Goal: Task Accomplishment & Management: Use online tool/utility

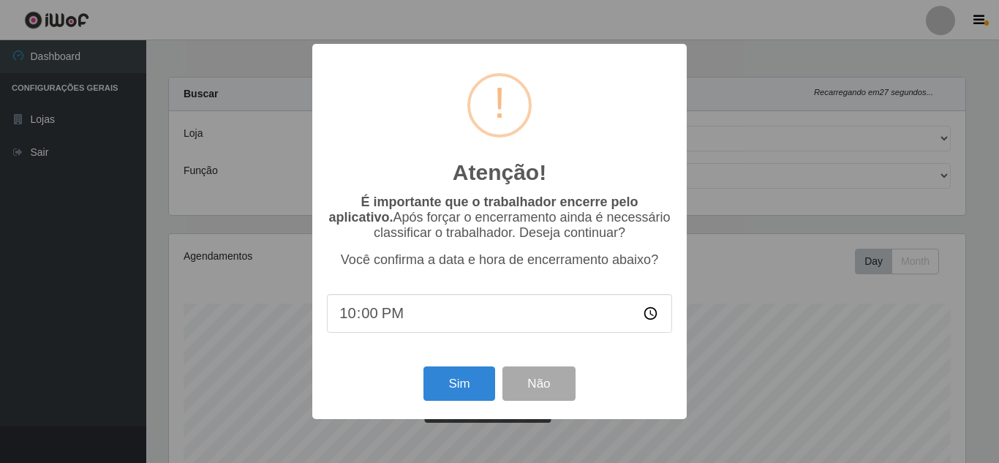
select select "225"
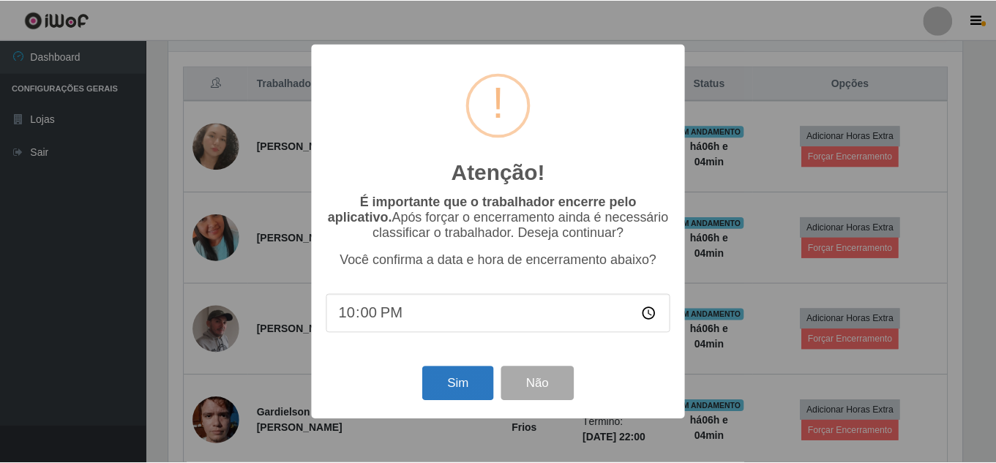
scroll to position [304, 797]
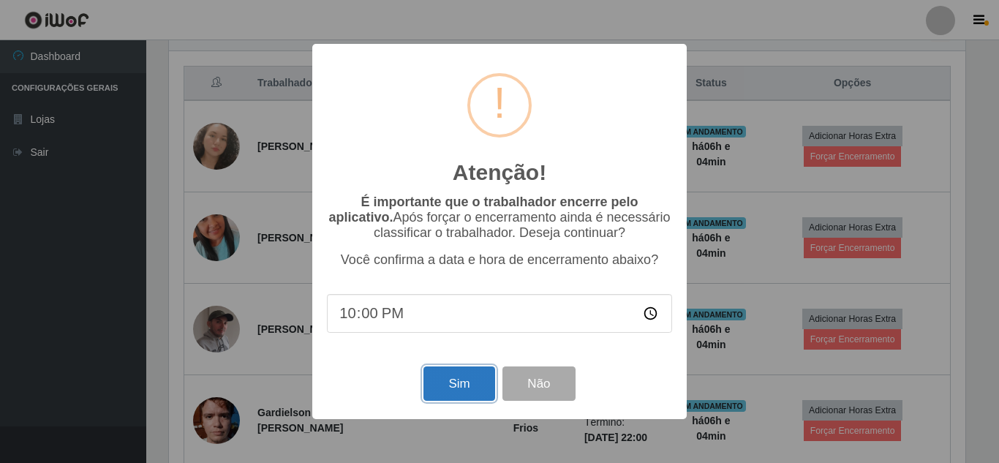
click at [454, 388] on button "Sim" at bounding box center [459, 383] width 71 height 34
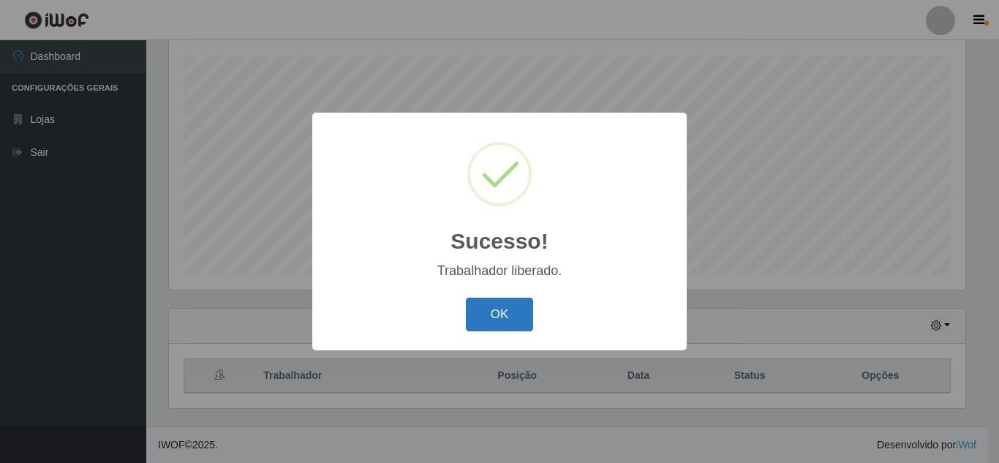
click at [495, 309] on button "OK" at bounding box center [500, 315] width 68 height 34
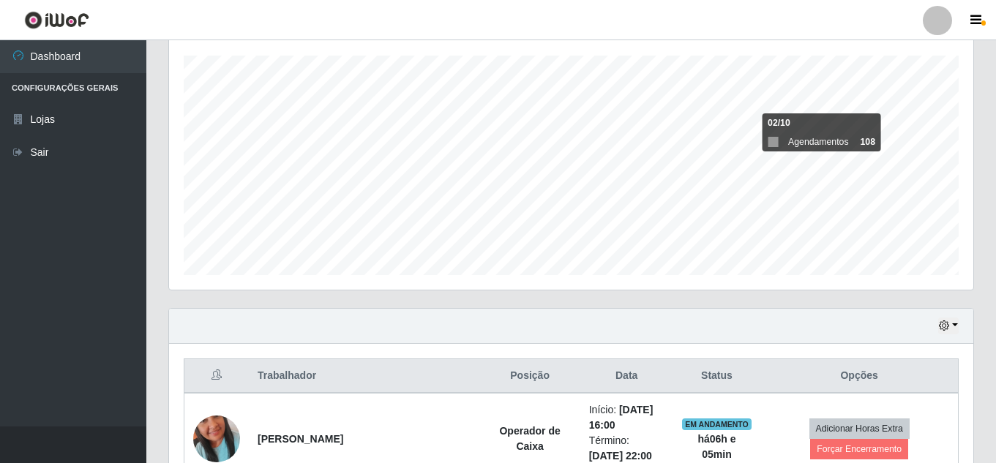
scroll to position [467, 0]
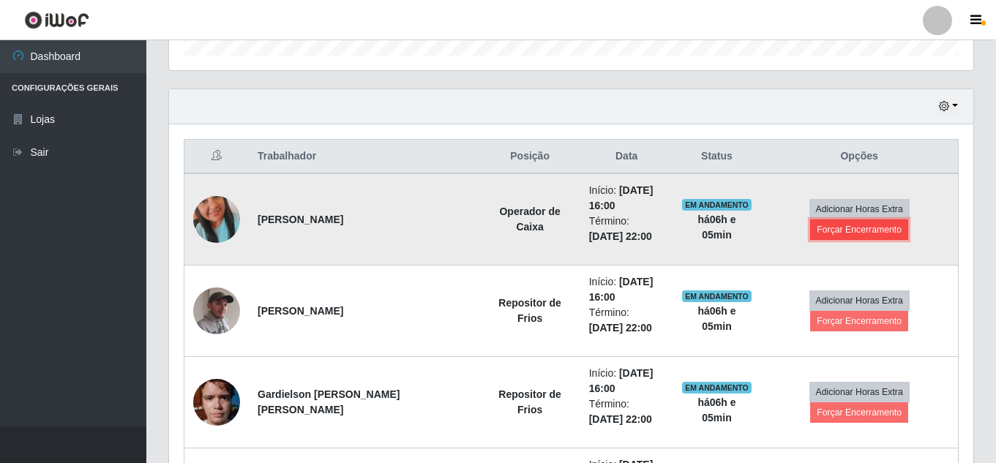
click at [865, 236] on button "Forçar Encerramento" at bounding box center [859, 229] width 98 height 20
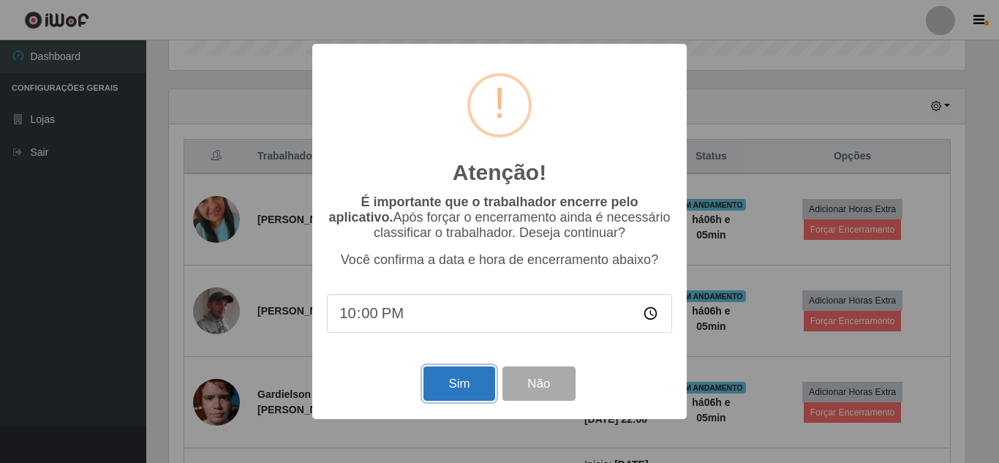
click at [448, 397] on button "Sim" at bounding box center [459, 383] width 71 height 34
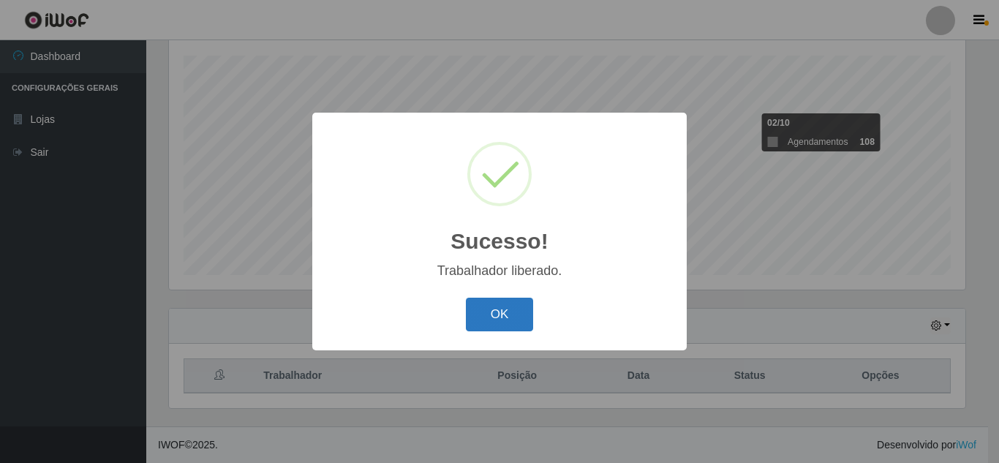
click at [508, 318] on button "OK" at bounding box center [500, 315] width 68 height 34
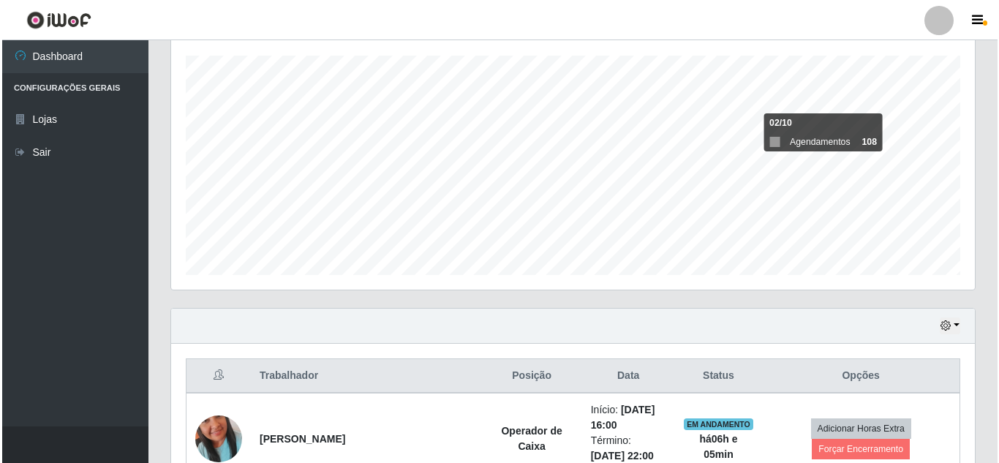
scroll to position [467, 0]
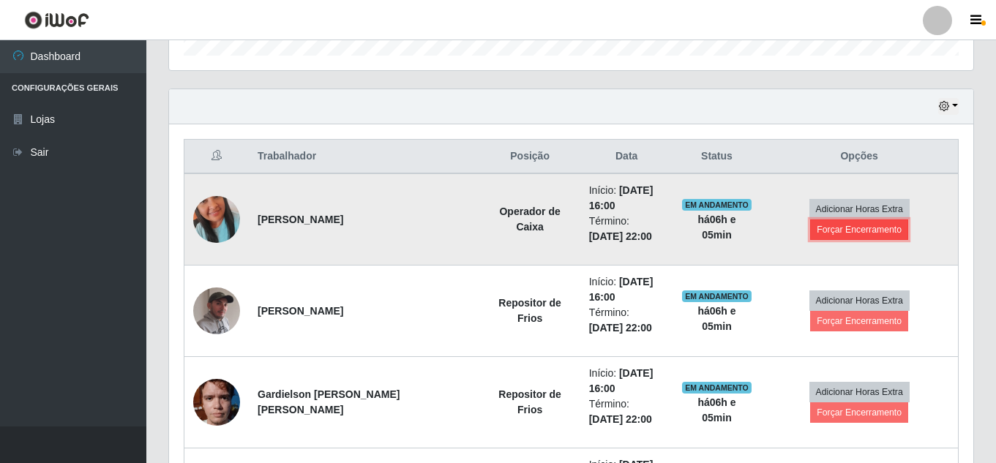
click at [840, 230] on button "Forçar Encerramento" at bounding box center [859, 229] width 98 height 20
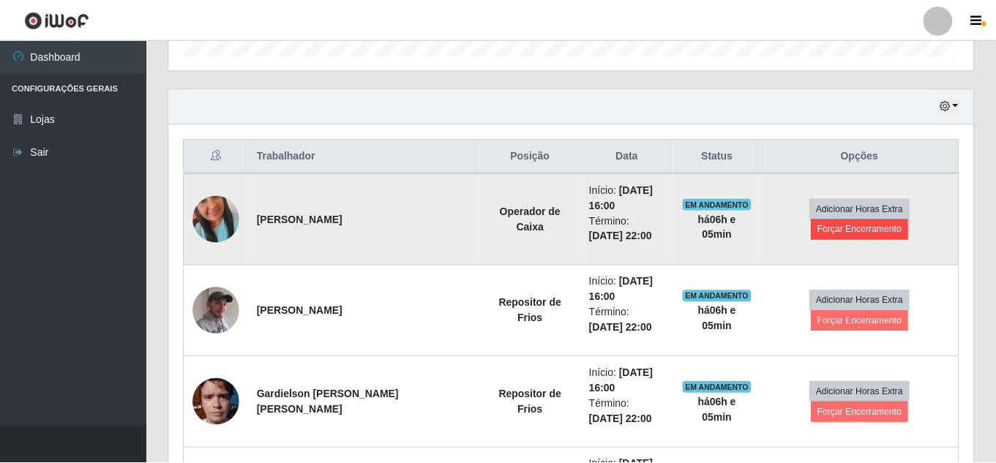
scroll to position [304, 797]
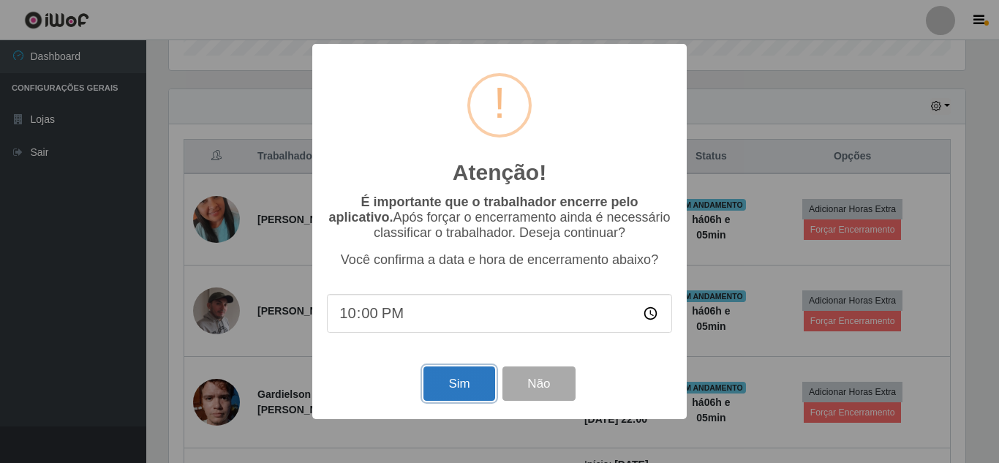
click at [440, 380] on button "Sim" at bounding box center [459, 383] width 71 height 34
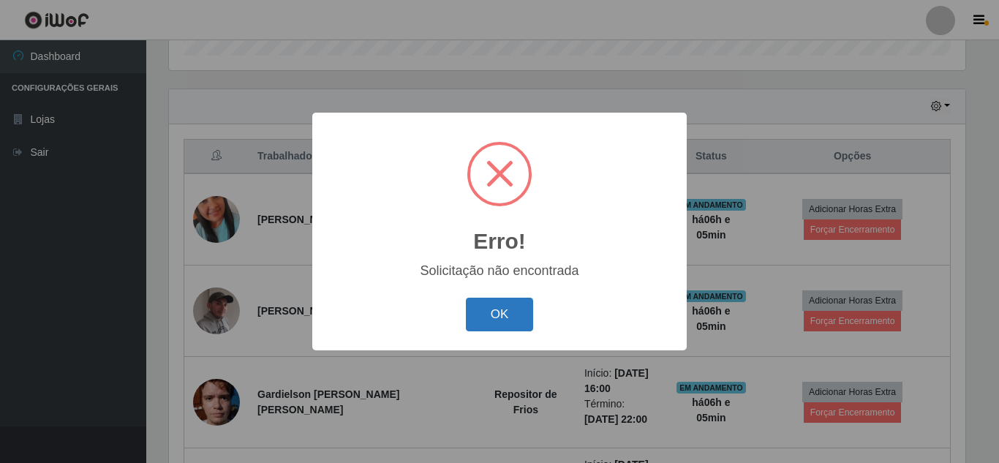
click at [518, 322] on button "OK" at bounding box center [500, 315] width 68 height 34
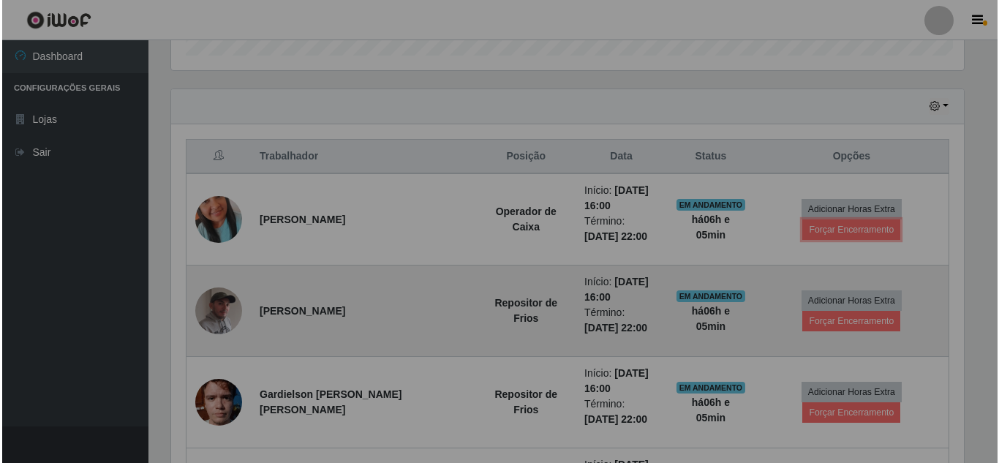
scroll to position [304, 804]
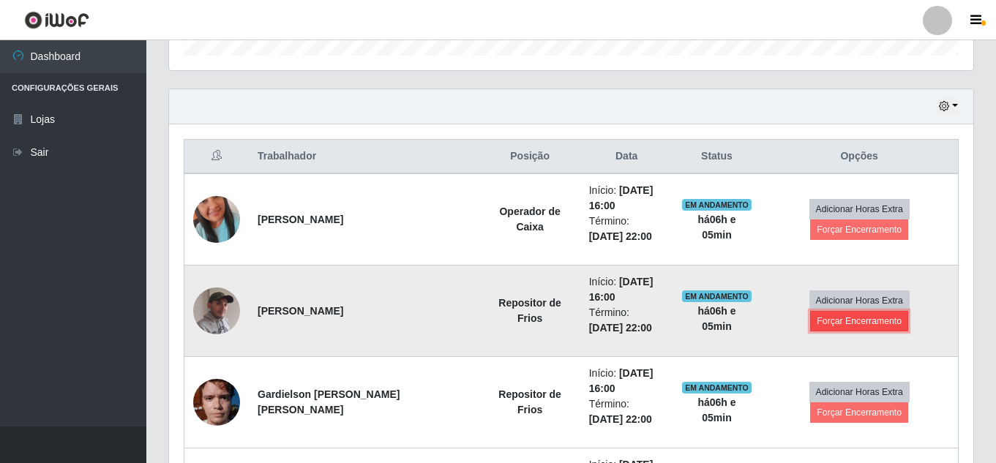
click at [840, 323] on button "Forçar Encerramento" at bounding box center [859, 321] width 98 height 20
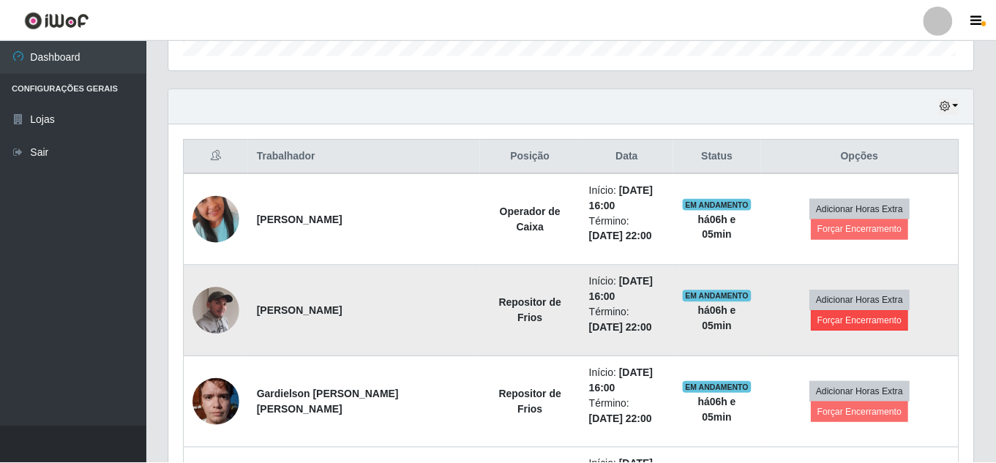
scroll to position [0, 0]
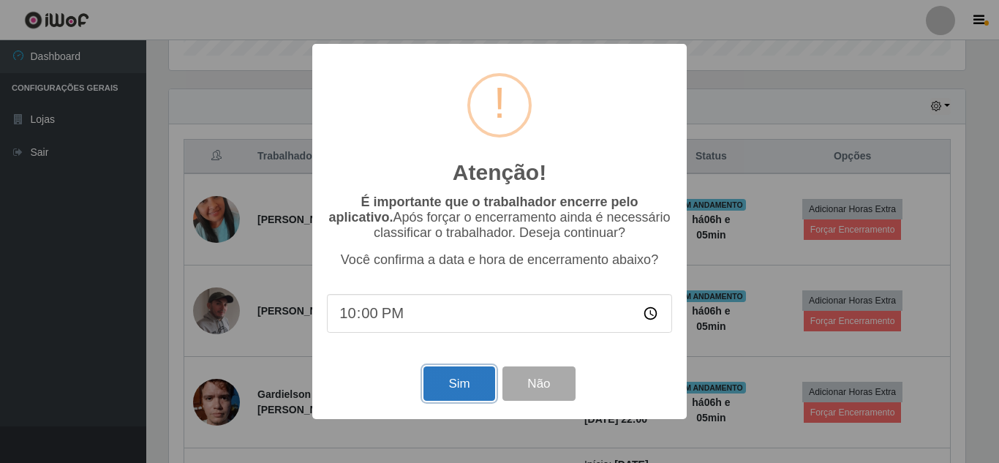
click at [466, 384] on button "Sim" at bounding box center [459, 383] width 71 height 34
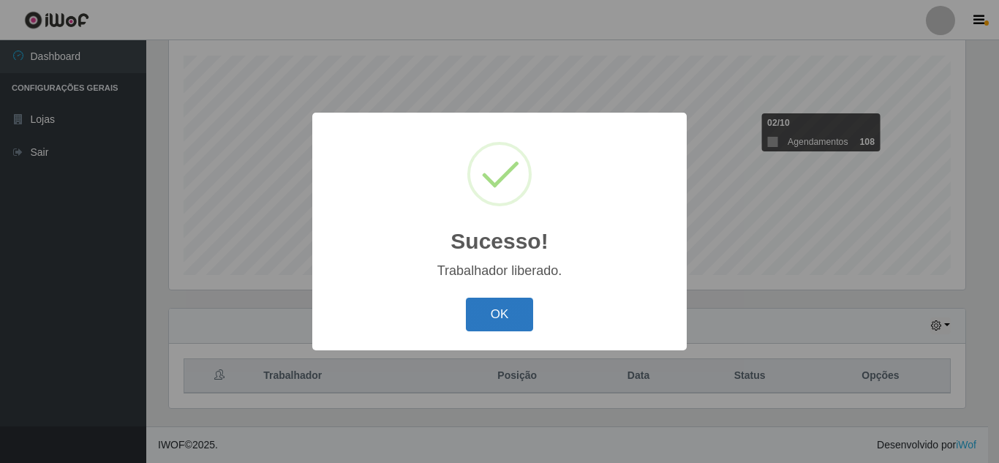
click at [503, 319] on button "OK" at bounding box center [500, 315] width 68 height 34
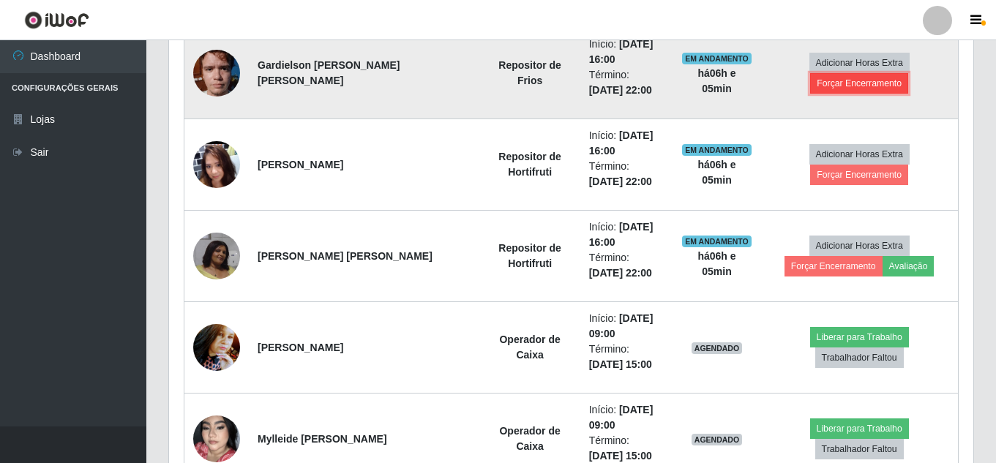
click at [849, 88] on button "Forçar Encerramento" at bounding box center [859, 83] width 98 height 20
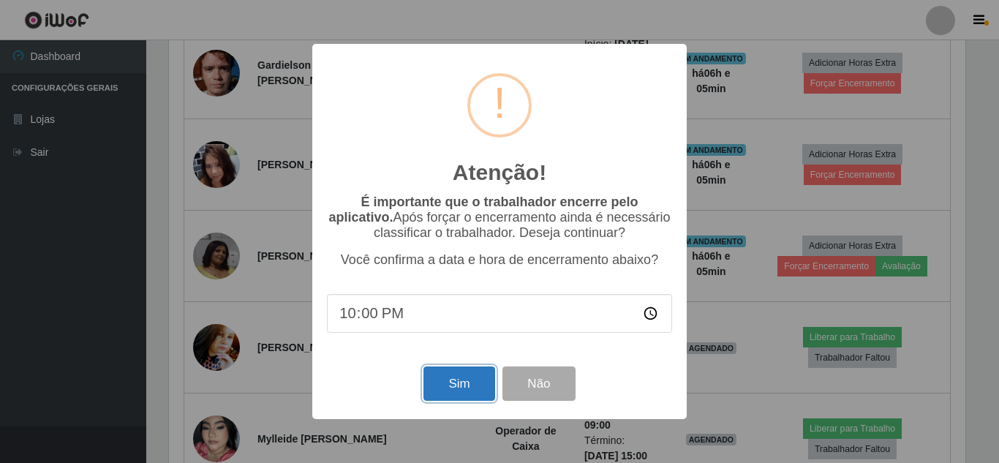
click at [467, 394] on button "Sim" at bounding box center [459, 383] width 71 height 34
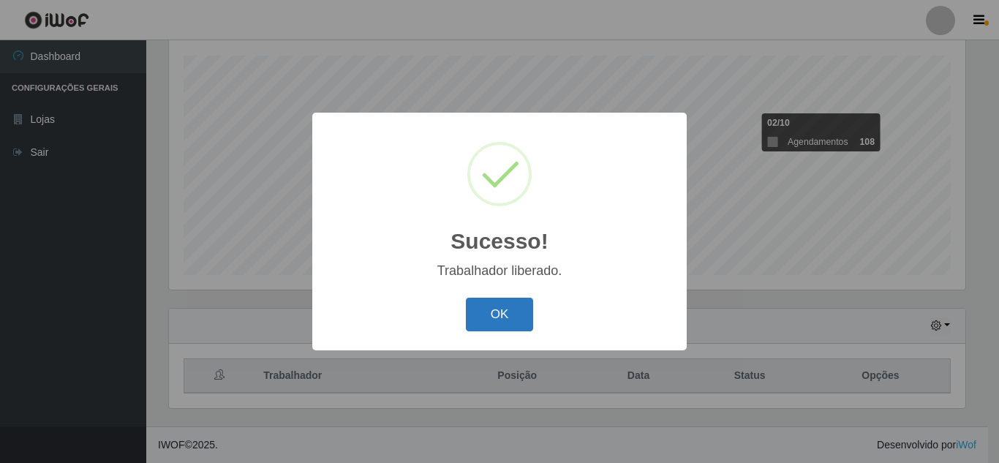
click at [498, 316] on button "OK" at bounding box center [500, 315] width 68 height 34
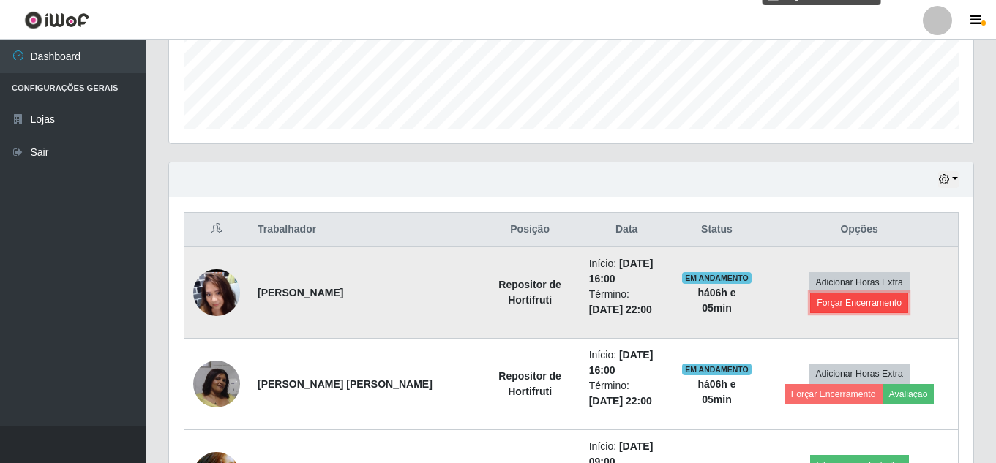
click at [857, 306] on button "Forçar Encerramento" at bounding box center [859, 303] width 98 height 20
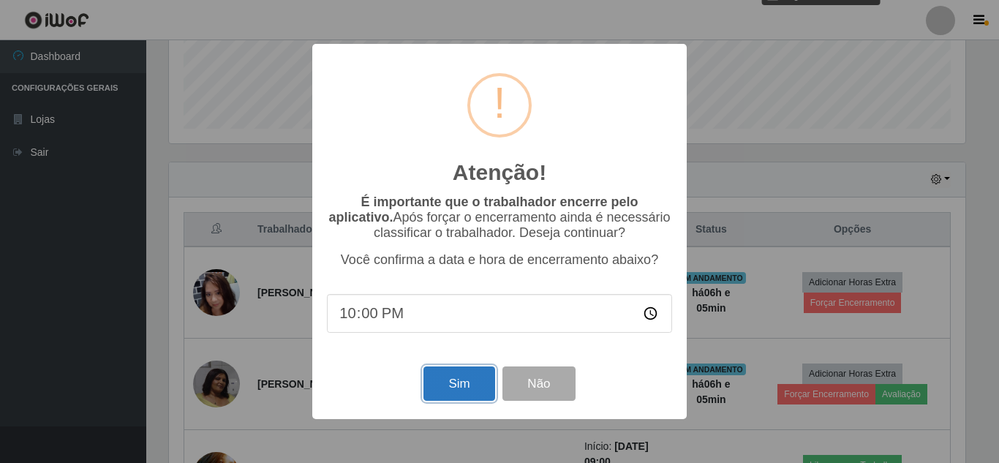
click at [448, 394] on button "Sim" at bounding box center [459, 383] width 71 height 34
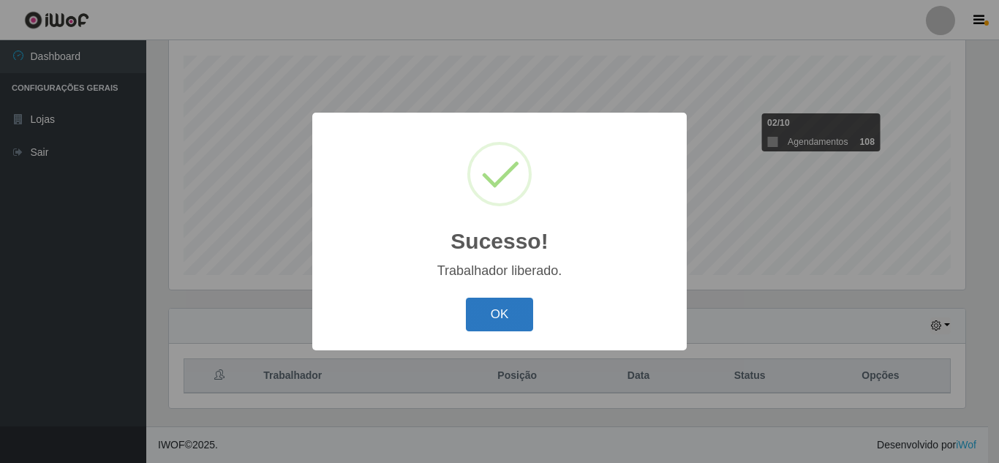
click at [492, 323] on button "OK" at bounding box center [500, 315] width 68 height 34
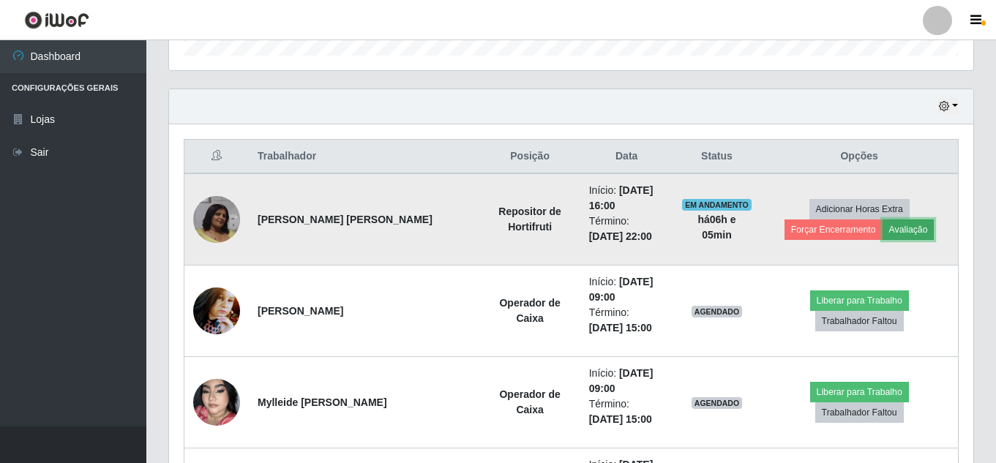
click at [911, 234] on button "Avaliação" at bounding box center [908, 229] width 52 height 20
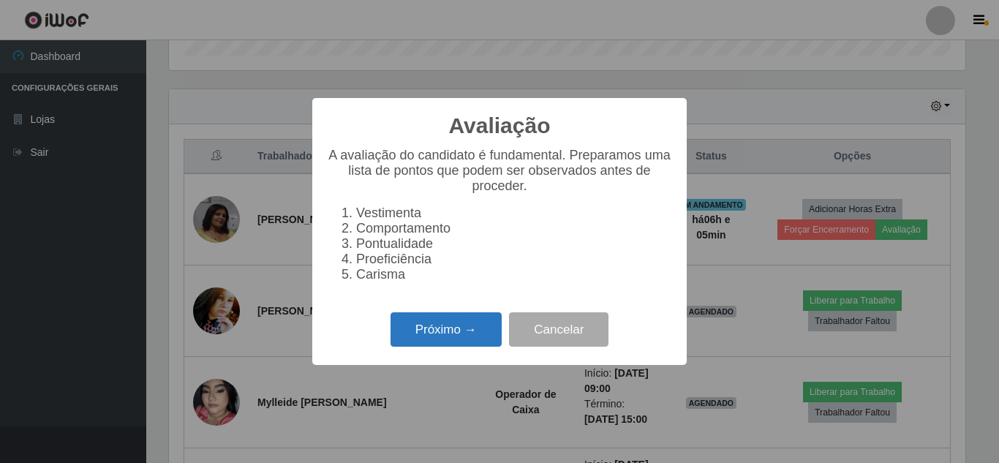
click at [445, 333] on button "Próximo →" at bounding box center [446, 329] width 111 height 34
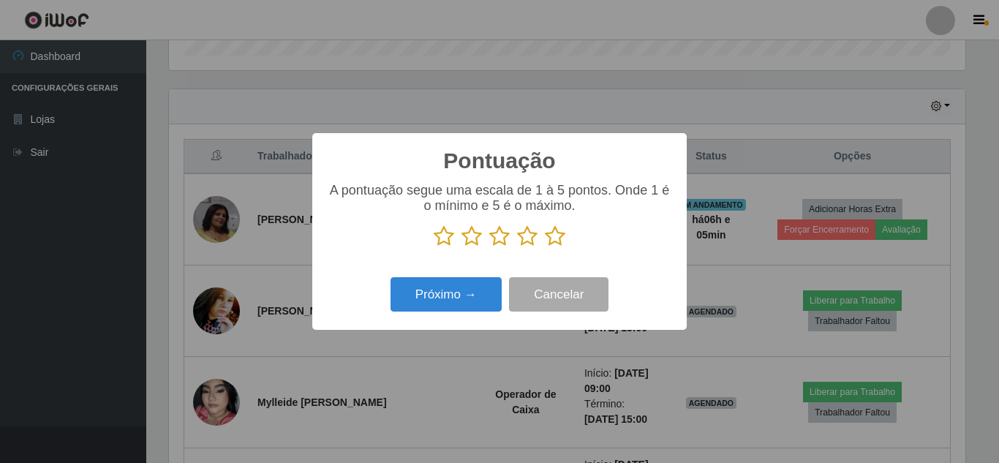
click at [554, 246] on icon at bounding box center [555, 236] width 20 height 22
click at [545, 247] on input "radio" at bounding box center [545, 247] width 0 height 0
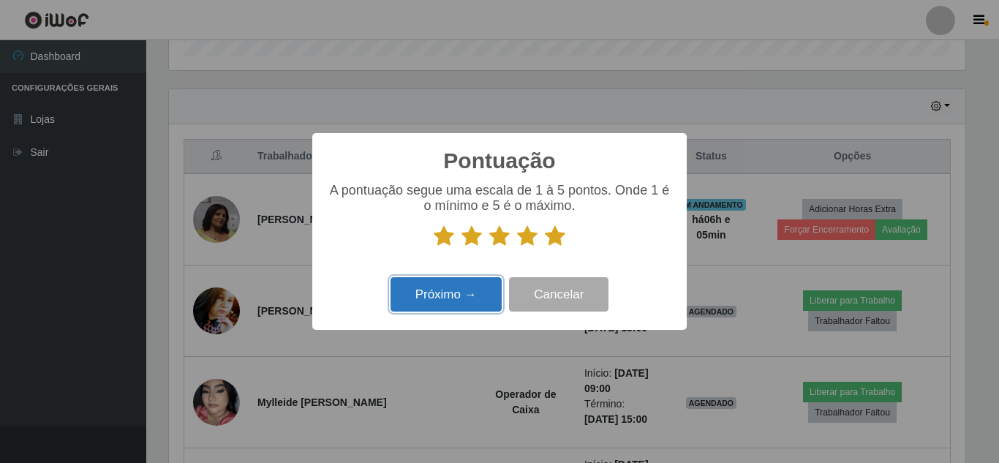
click at [472, 305] on button "Próximo →" at bounding box center [446, 294] width 111 height 34
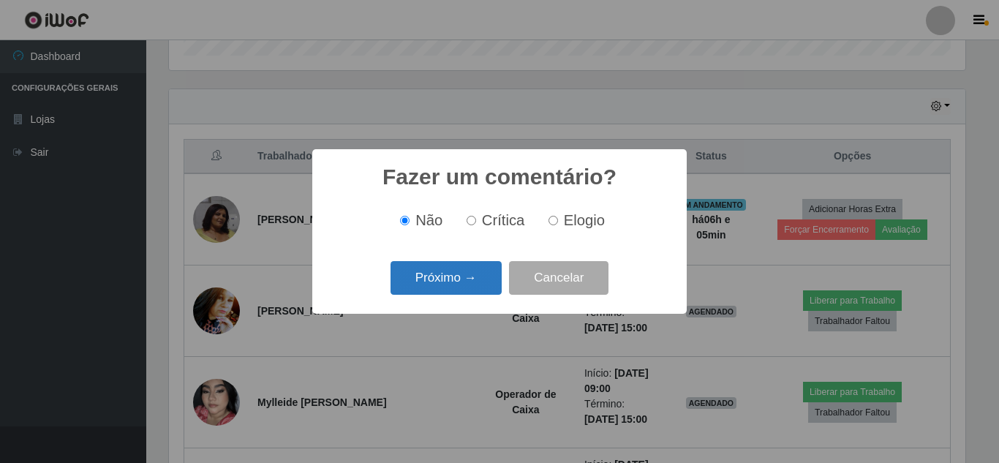
click at [471, 284] on button "Próximo →" at bounding box center [446, 278] width 111 height 34
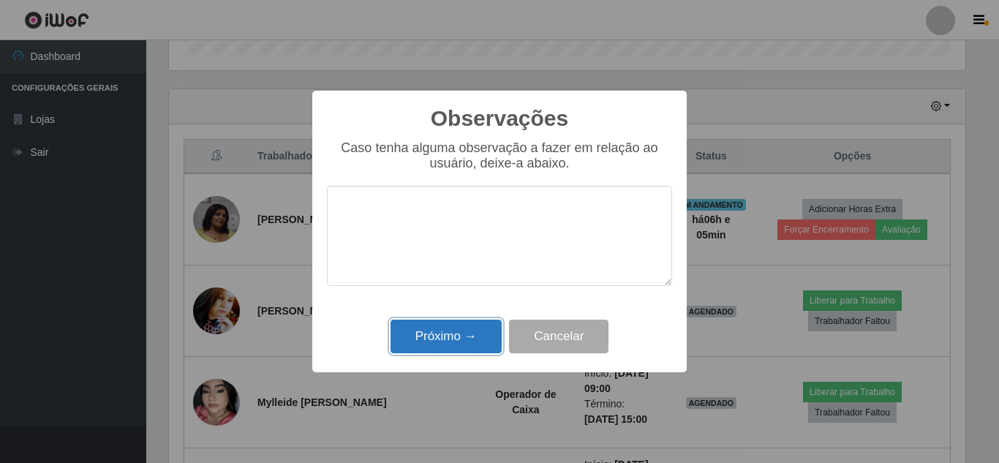
click at [454, 344] on button "Próximo →" at bounding box center [446, 337] width 111 height 34
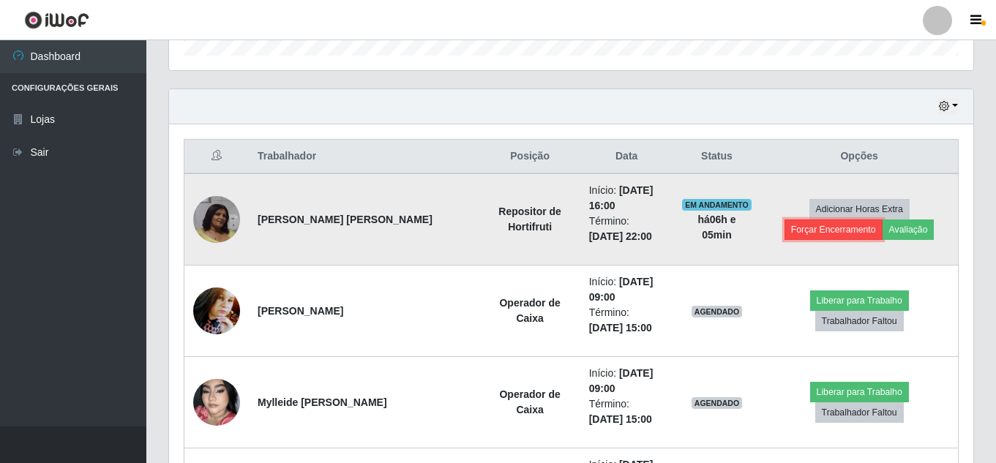
click at [817, 228] on button "Forçar Encerramento" at bounding box center [833, 229] width 98 height 20
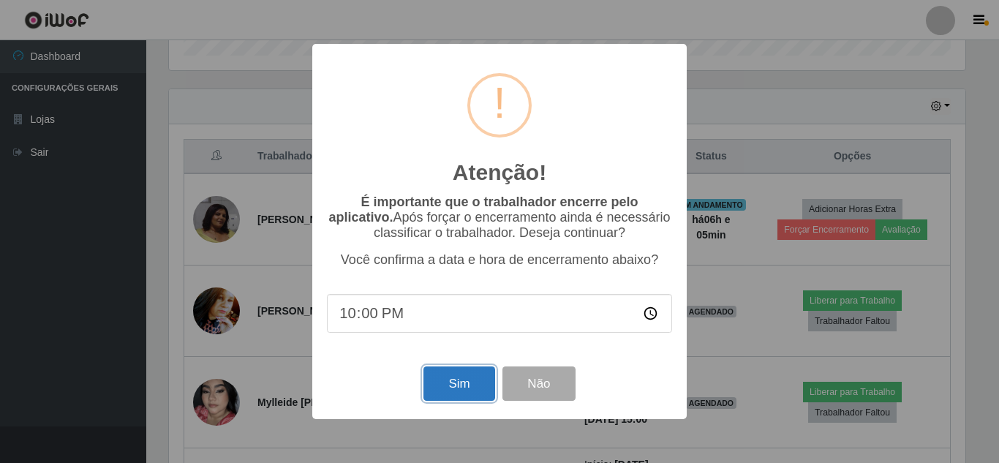
click at [444, 388] on button "Sim" at bounding box center [459, 383] width 71 height 34
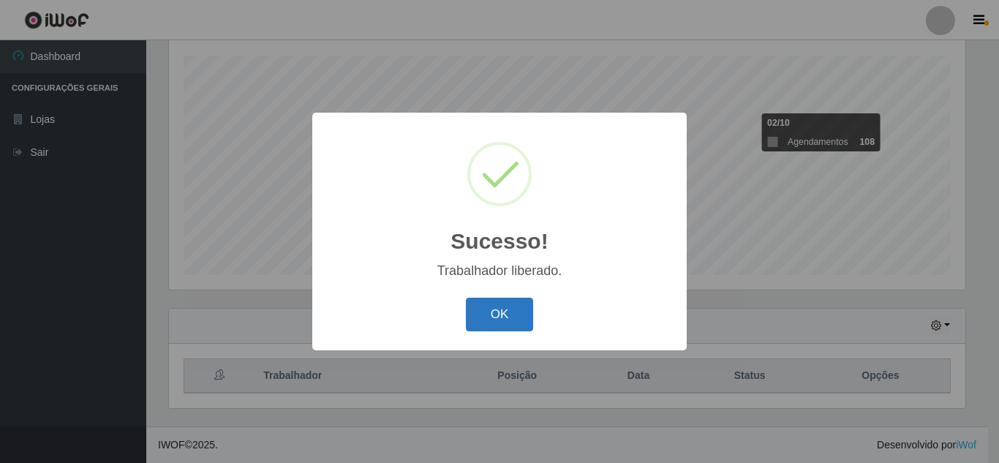
click at [522, 319] on button "OK" at bounding box center [500, 315] width 68 height 34
